Goal: Information Seeking & Learning: Learn about a topic

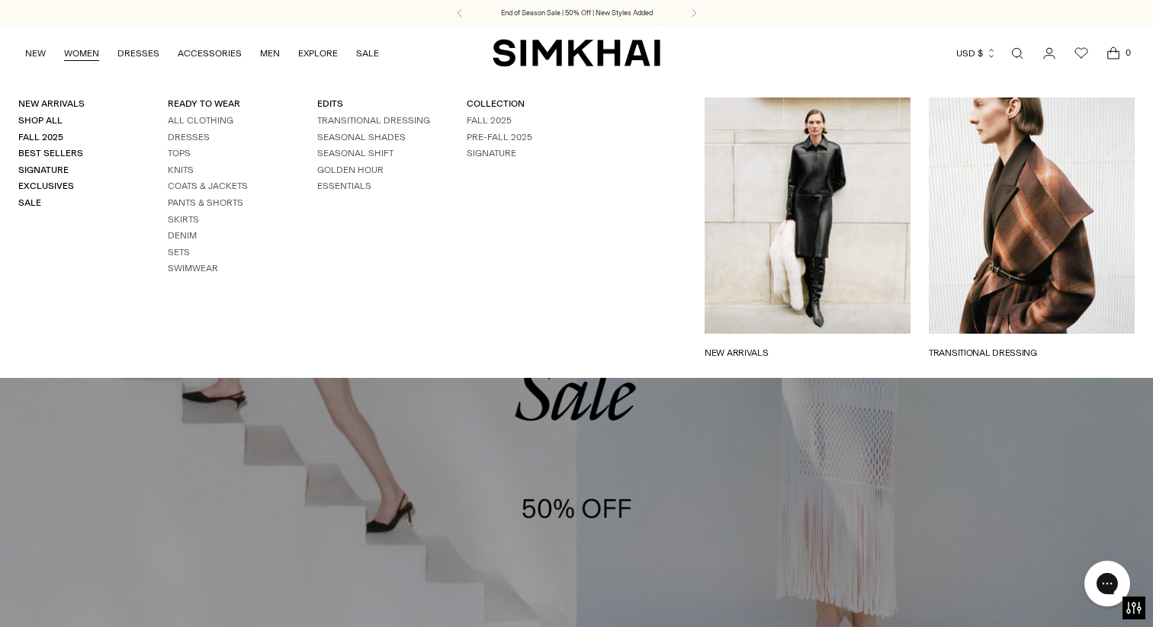
click at [85, 57] on link "WOMEN" at bounding box center [81, 54] width 35 height 34
